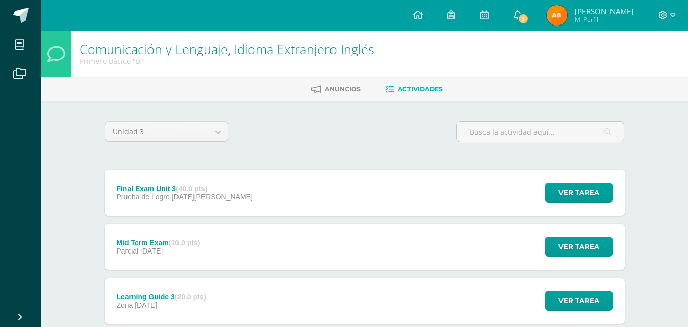
click at [529, 19] on span "3" at bounding box center [522, 18] width 11 height 11
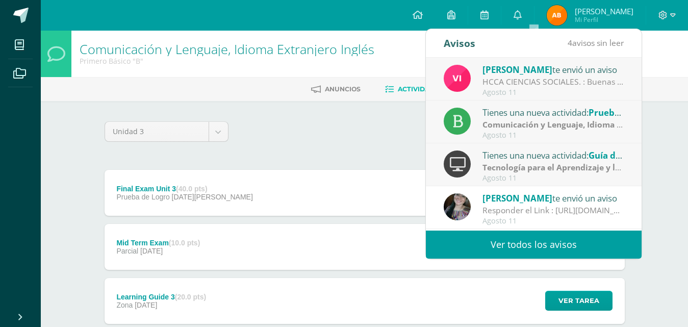
click at [543, 157] on div "Tienes una nueva actividad: Guía de aprendizaje 1" at bounding box center [553, 154] width 142 height 13
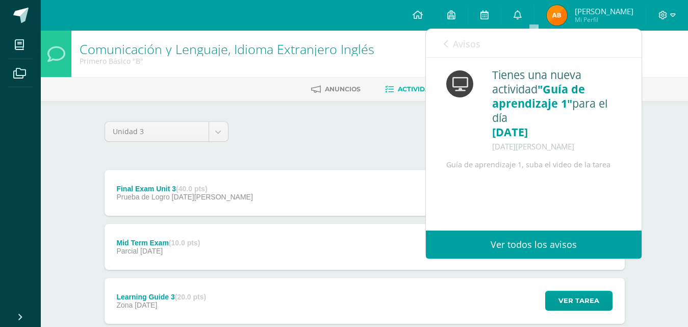
click at [456, 39] on span "Avisos" at bounding box center [467, 44] width 28 height 12
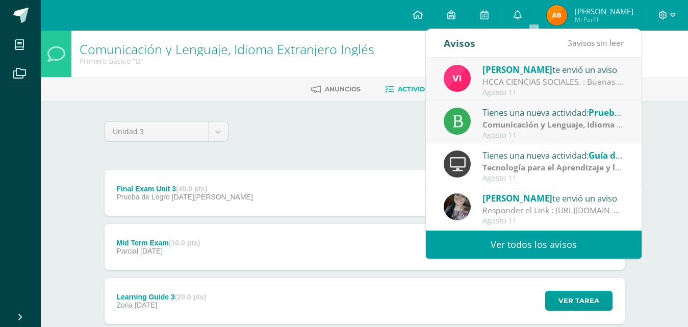
click at [508, 122] on strong "Comunicación y Lenguaje, Idioma Español" at bounding box center [564, 124] width 165 height 11
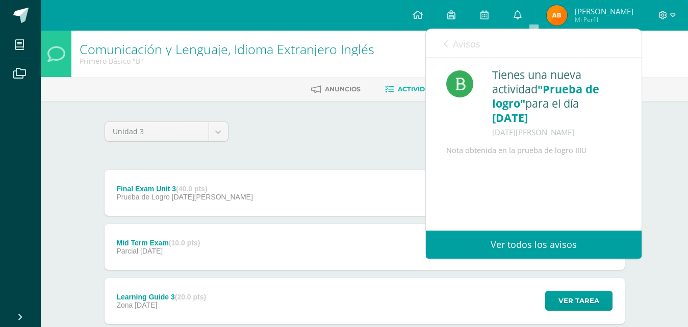
click at [445, 41] on icon at bounding box center [445, 44] width 4 height 8
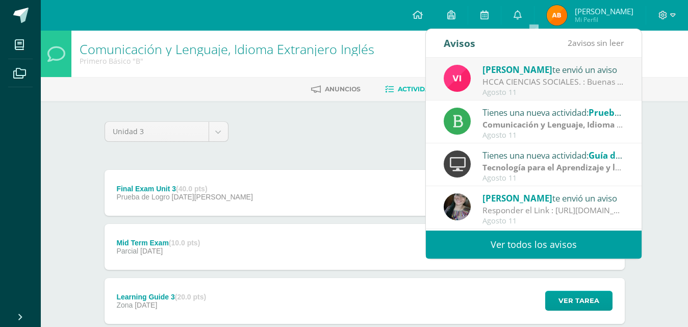
click at [523, 79] on div "HCCA CIENCIAS SOCIALES. : Buenas tardes a todos, un gusto saludarles. Por este …" at bounding box center [553, 82] width 142 height 12
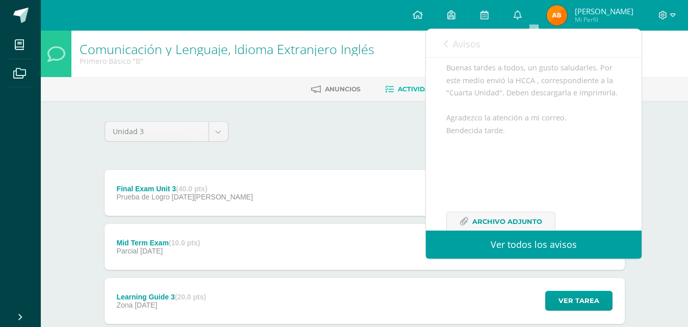
scroll to position [158, 0]
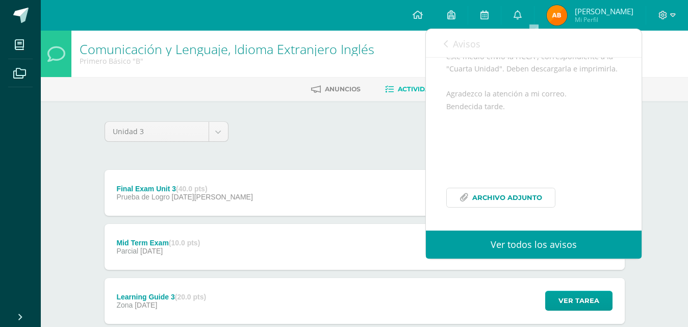
click at [503, 200] on span "Archivo Adjunto" at bounding box center [507, 197] width 70 height 19
click at [450, 41] on link "Avisos" at bounding box center [461, 43] width 37 height 29
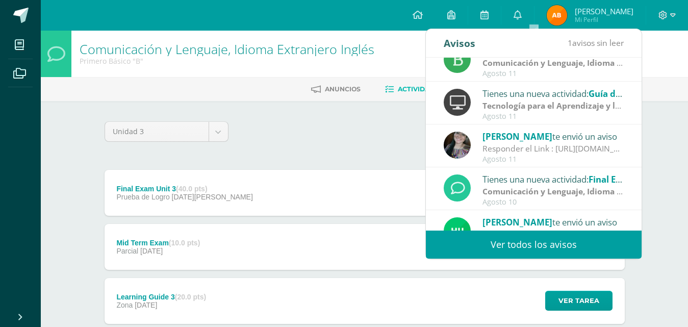
scroll to position [62, 0]
click at [559, 145] on div "Responder el Link : [URL][DOMAIN_NAME]" at bounding box center [553, 149] width 142 height 12
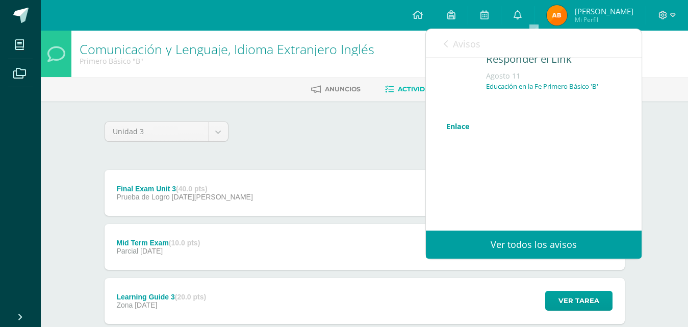
scroll to position [42, 0]
click at [456, 126] on link "Enlace" at bounding box center [457, 126] width 23 height 10
